Goal: Task Accomplishment & Management: Use online tool/utility

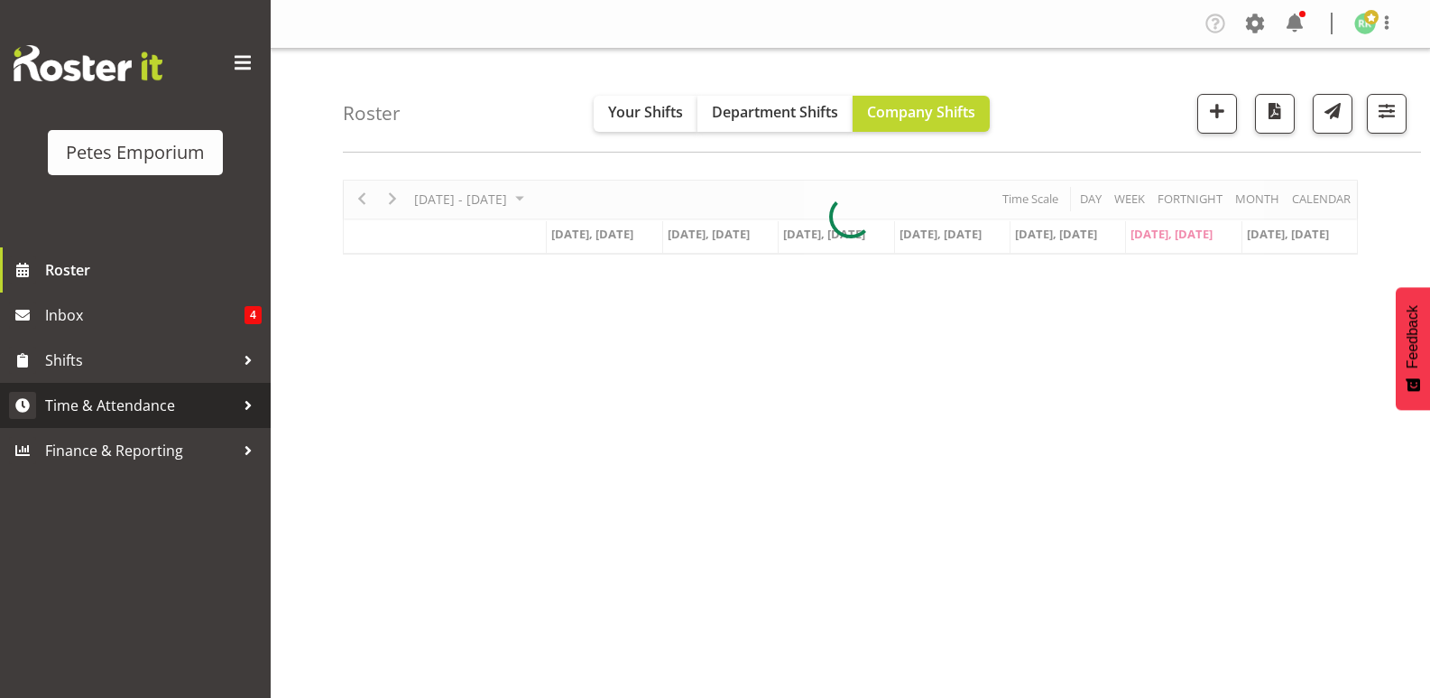
click at [150, 400] on span "Time & Attendance" at bounding box center [140, 405] width 190 height 27
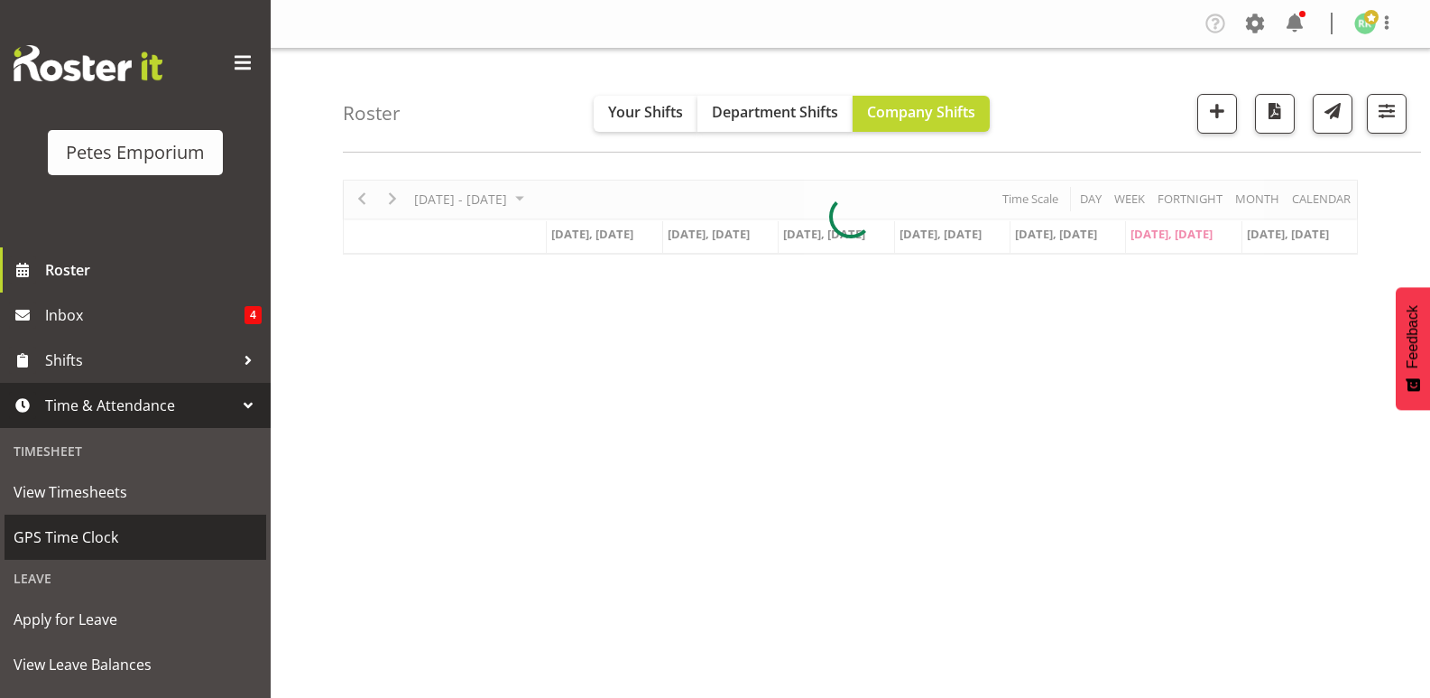
click at [90, 533] on span "GPS Time Clock" at bounding box center [136, 536] width 244 height 27
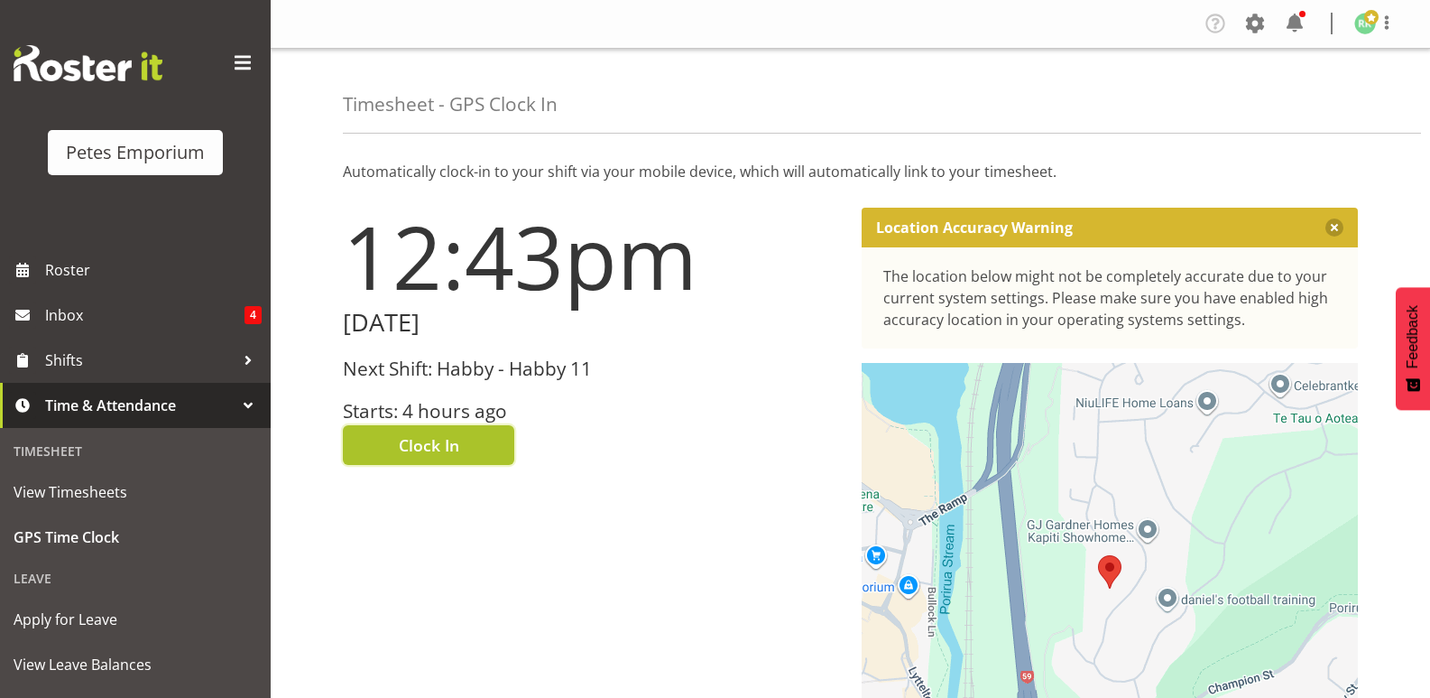
click at [445, 432] on button "Clock In" at bounding box center [428, 445] width 171 height 40
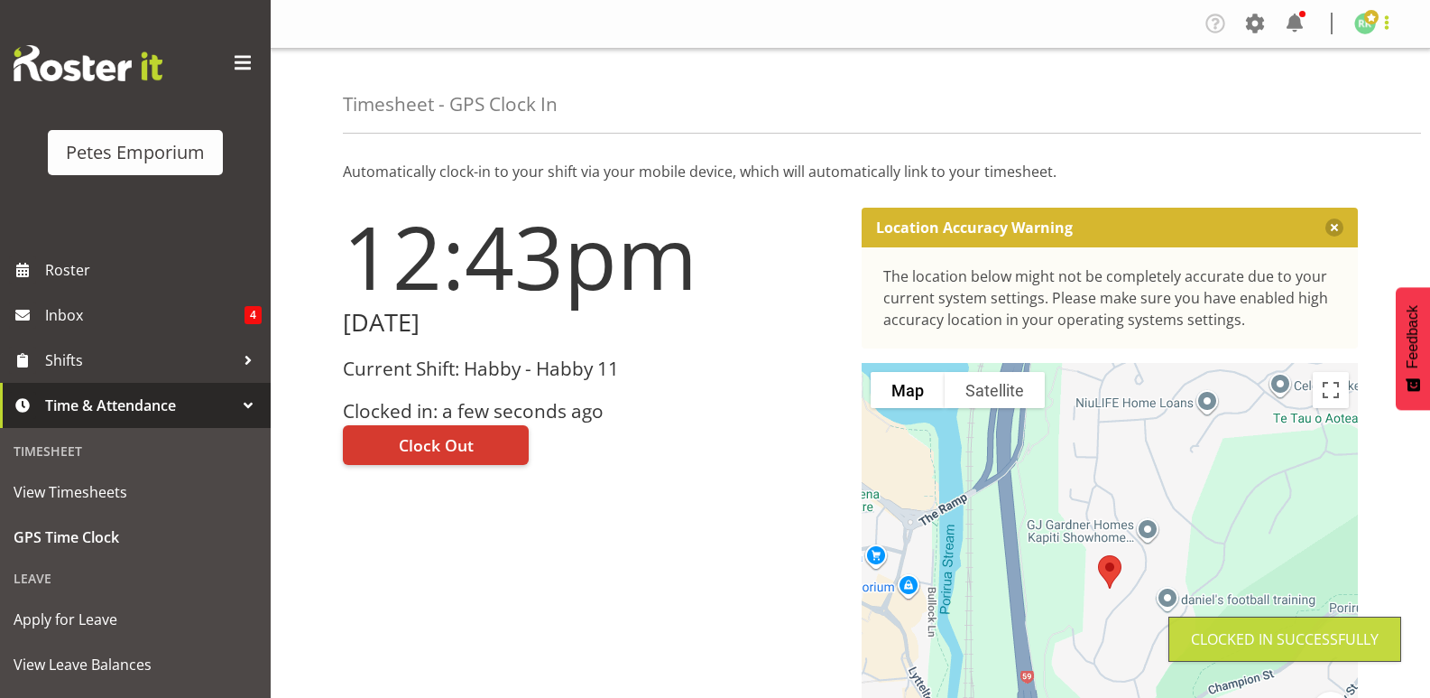
click at [1383, 24] on span at bounding box center [1387, 23] width 22 height 22
click at [1299, 81] on link "Log Out" at bounding box center [1311, 95] width 173 height 32
